Goal: Task Accomplishment & Management: Use online tool/utility

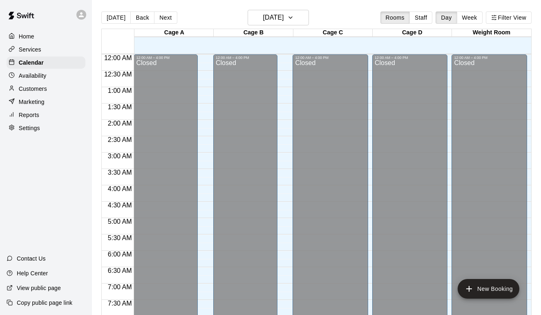
scroll to position [491, 0]
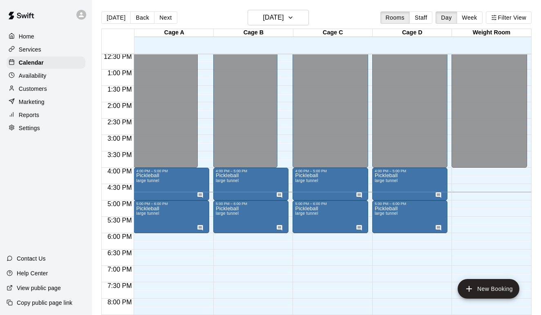
scroll to position [418, 0]
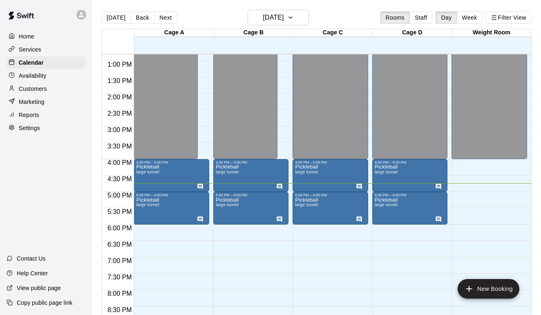
drag, startPoint x: 281, startPoint y: 127, endPoint x: 326, endPoint y: 31, distance: 106.6
click at [326, 31] on div "Cage A 12 Sun Cage B 12 Sun Cage C 12 Sun Cage D 12 Sun Weight Room 12 Sun 12:0…" at bounding box center [316, 177] width 430 height 296
